Goal: Check status: Check status

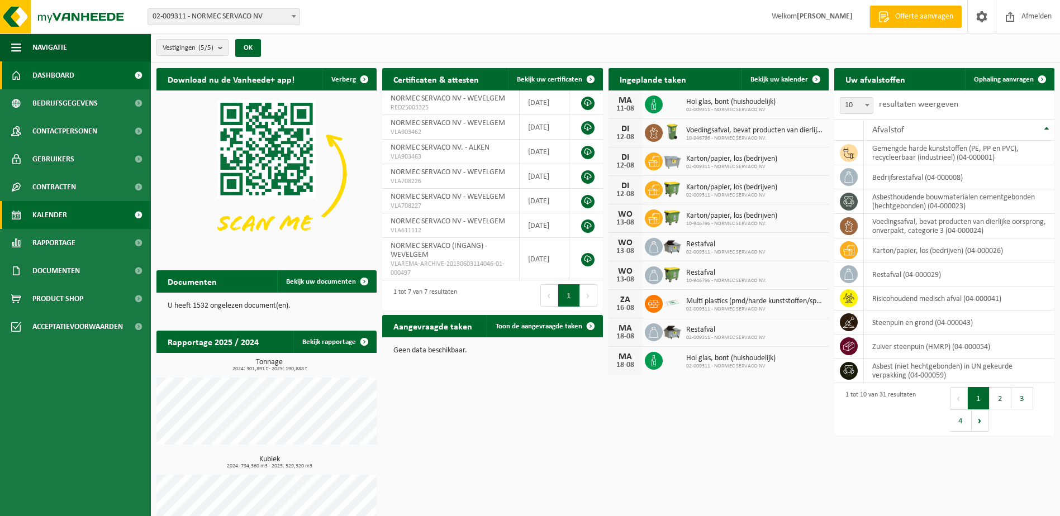
click at [69, 208] on link "Kalender" at bounding box center [75, 215] width 151 height 28
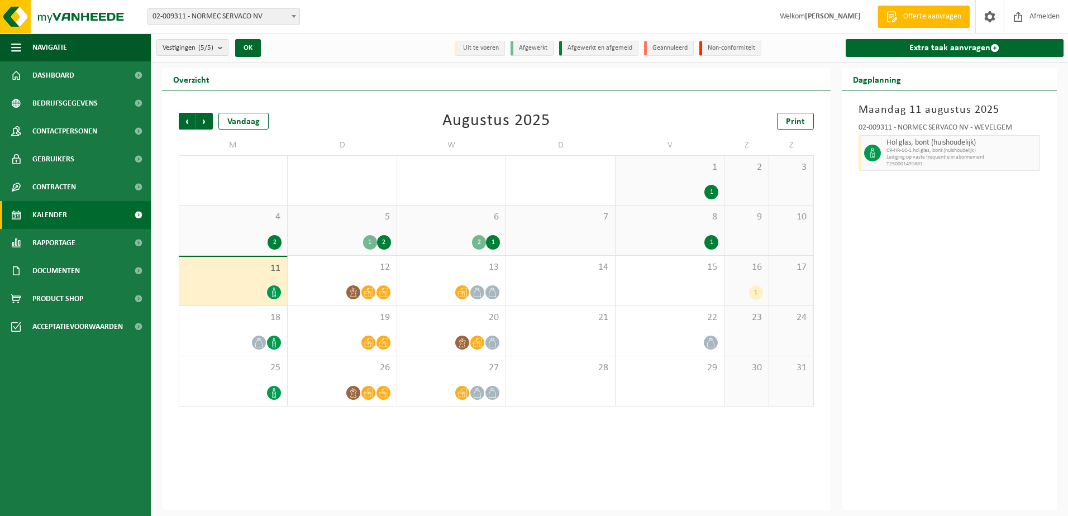
click at [315, 229] on div "5 1 2" at bounding box center [342, 231] width 108 height 50
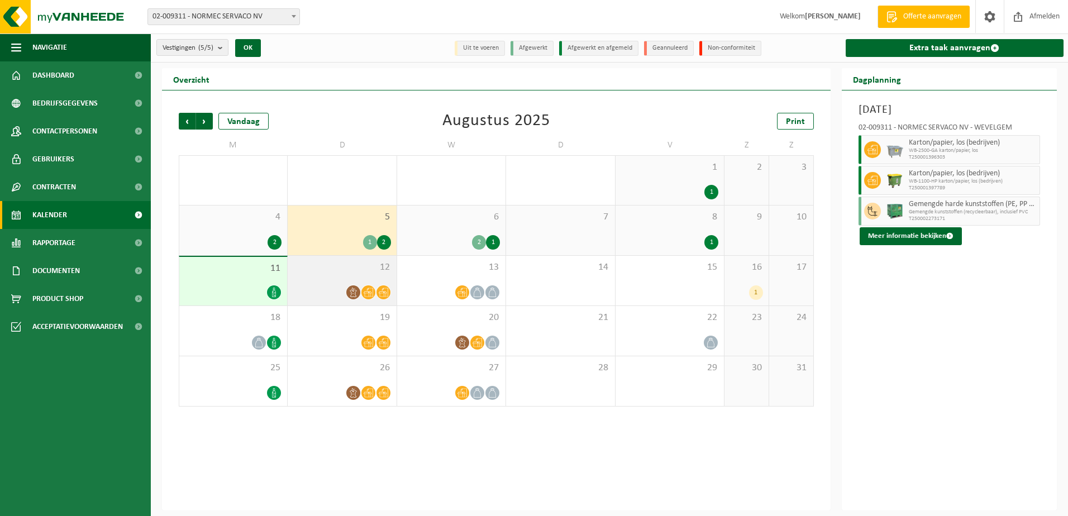
click at [318, 285] on div at bounding box center [341, 292] width 97 height 15
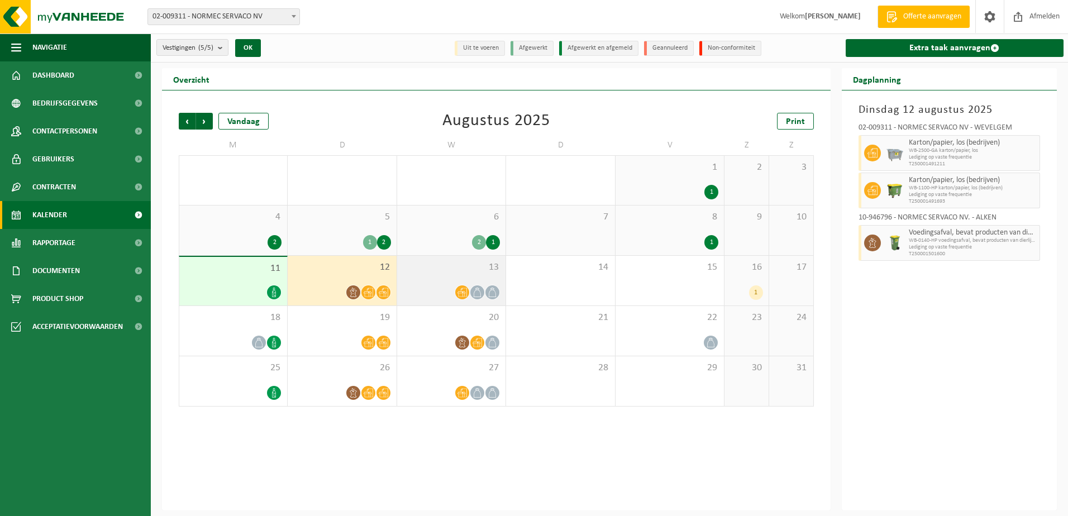
click at [435, 280] on div "13" at bounding box center [451, 281] width 108 height 50
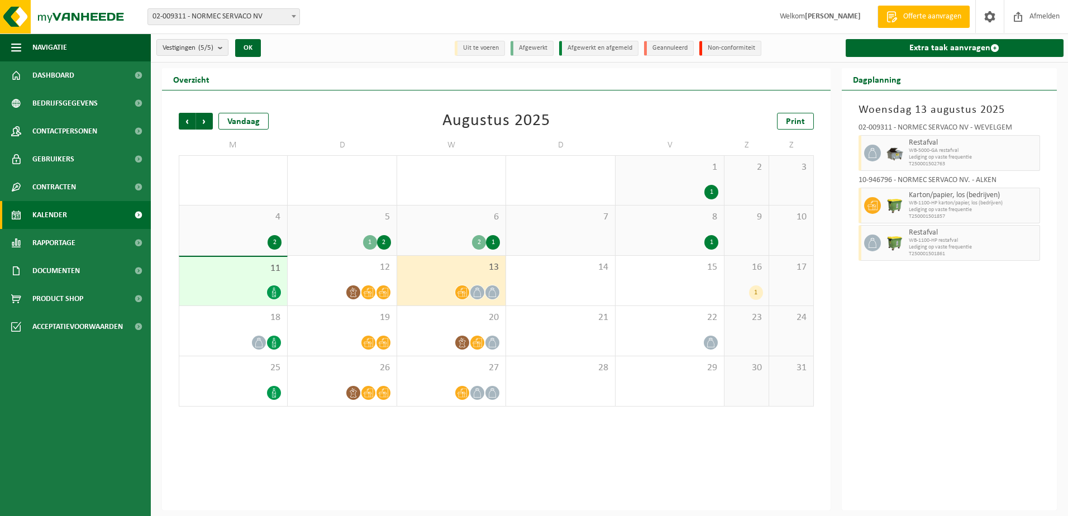
click at [756, 292] on div "1" at bounding box center [756, 292] width 14 height 15
